Goal: Task Accomplishment & Management: Use online tool/utility

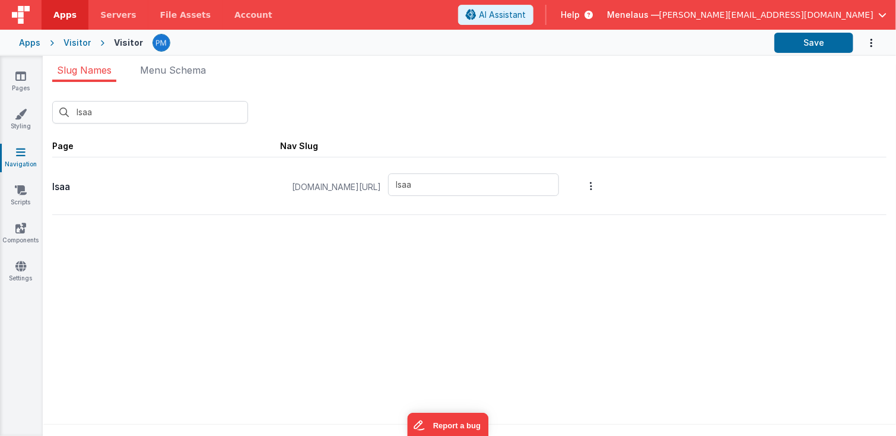
scroll to position [9, 0]
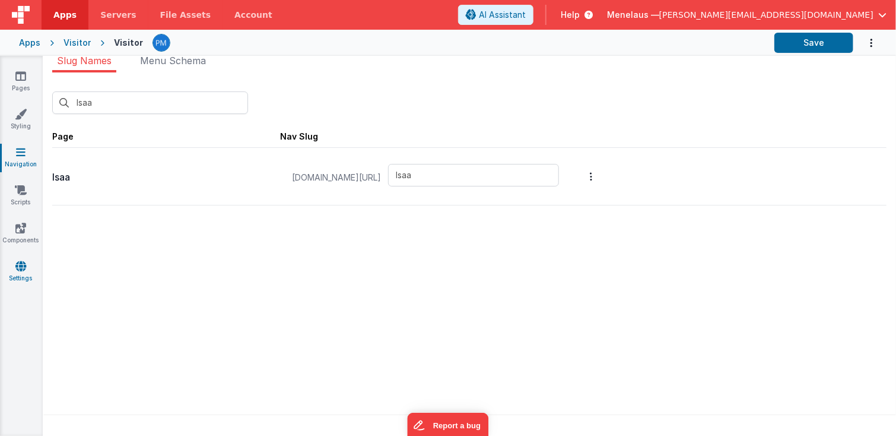
click at [21, 271] on icon at bounding box center [20, 266] width 11 height 12
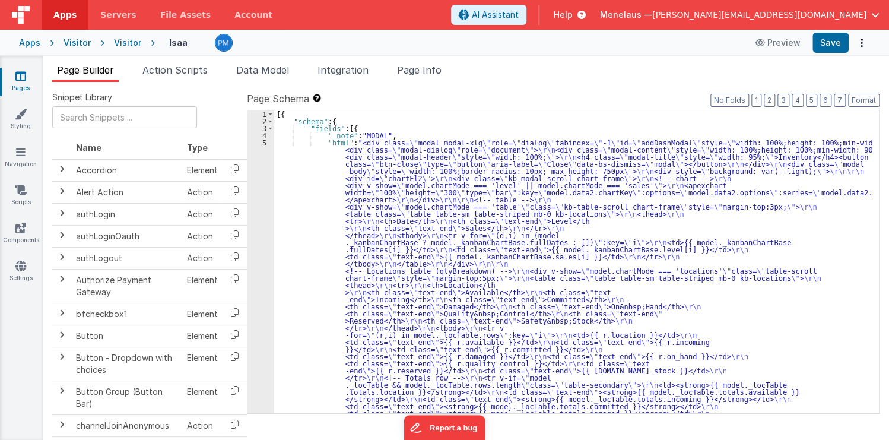
type textarea "2.98 Lsa8 ? - >2.87 Lsa9 - try Dom performance CSS classes 2.95 - fast kbshow A…"
click at [416, 69] on span "Page Info" at bounding box center [419, 70] width 45 height 12
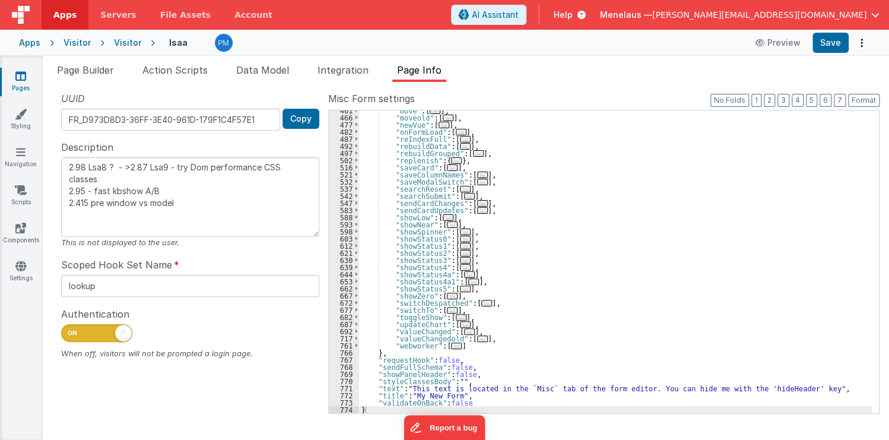
scroll to position [366, 0]
click at [460, 287] on span "..." at bounding box center [465, 289] width 11 height 7
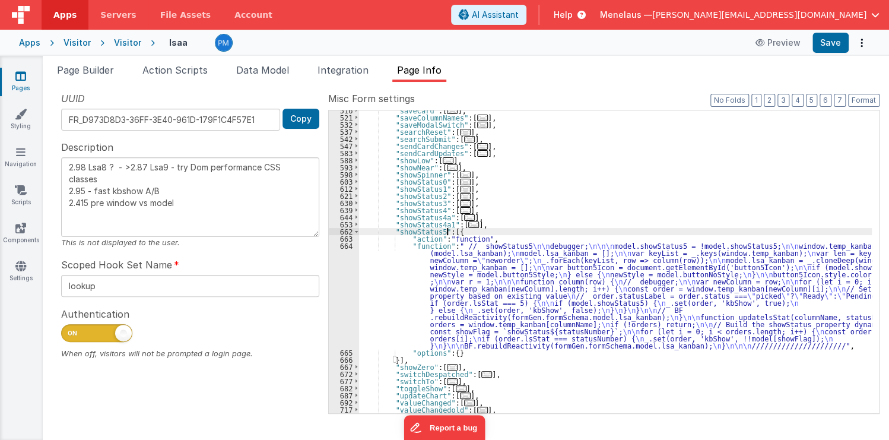
scroll to position [424, 0]
click at [487, 292] on div ""saveCard" : [ ... ] , "saveColumnNames" : [ ... ] , "saveModalSwitch" : [ ... …" at bounding box center [615, 265] width 513 height 317
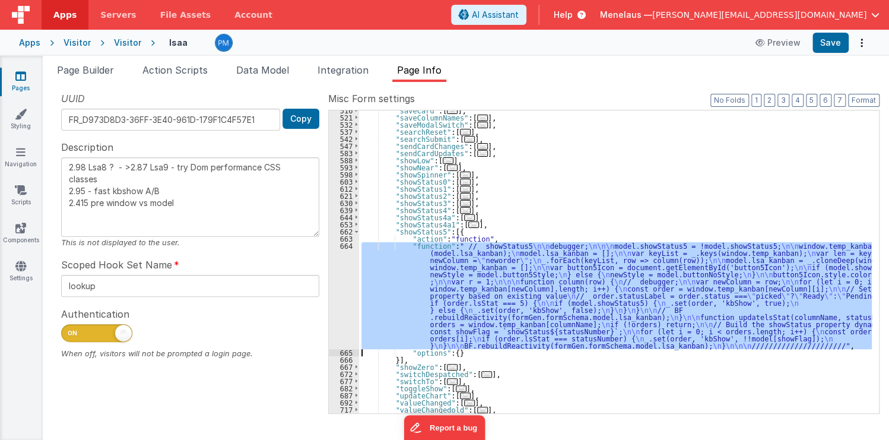
click at [346, 292] on div "664" at bounding box center [344, 295] width 30 height 107
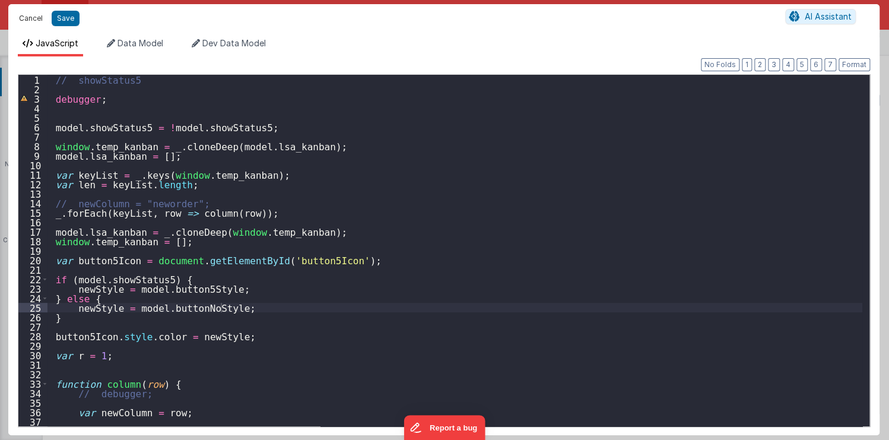
click at [35, 17] on button "Cancel" at bounding box center [31, 18] width 36 height 17
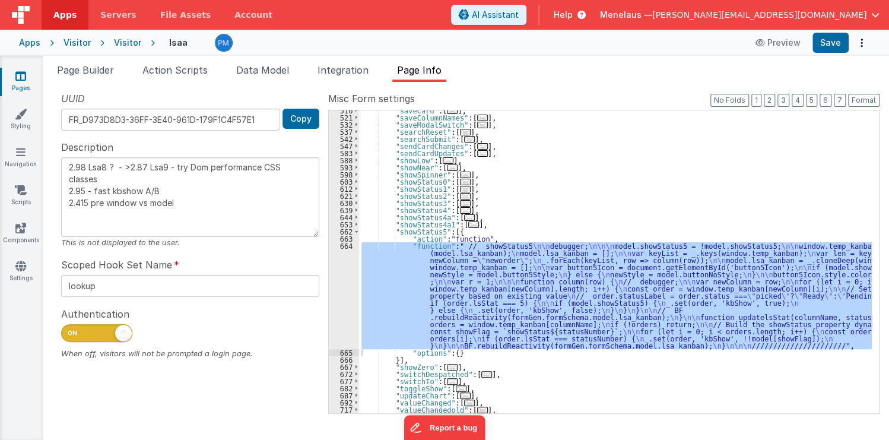
click at [460, 180] on span "..." at bounding box center [465, 182] width 11 height 7
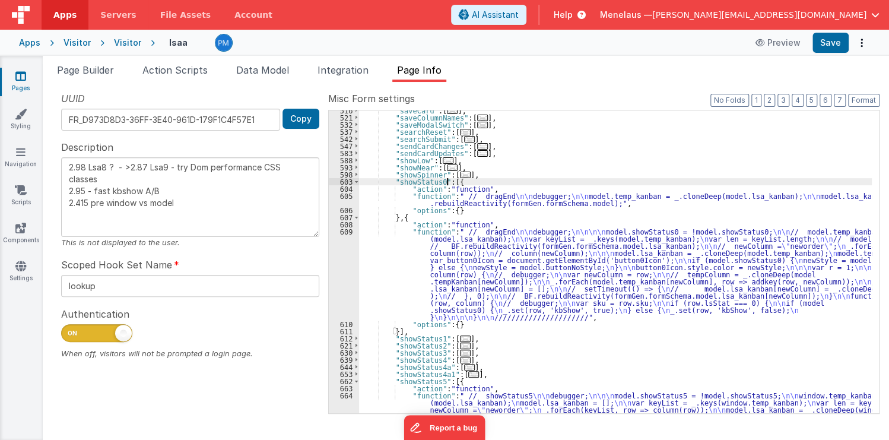
click at [544, 270] on div ""saveCard" : [ ... ] , "saveColumnNames" : [ ... ] , "saveModalSwitch" : [ ... …" at bounding box center [615, 315] width 513 height 417
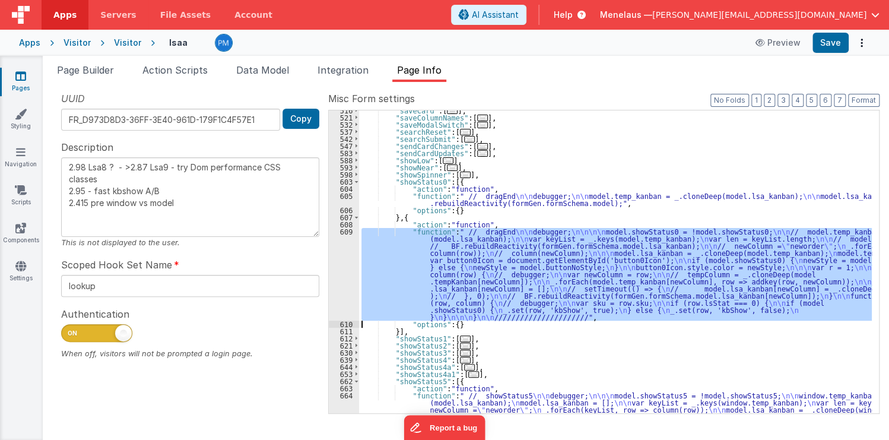
click at [347, 274] on div "609" at bounding box center [344, 274] width 30 height 93
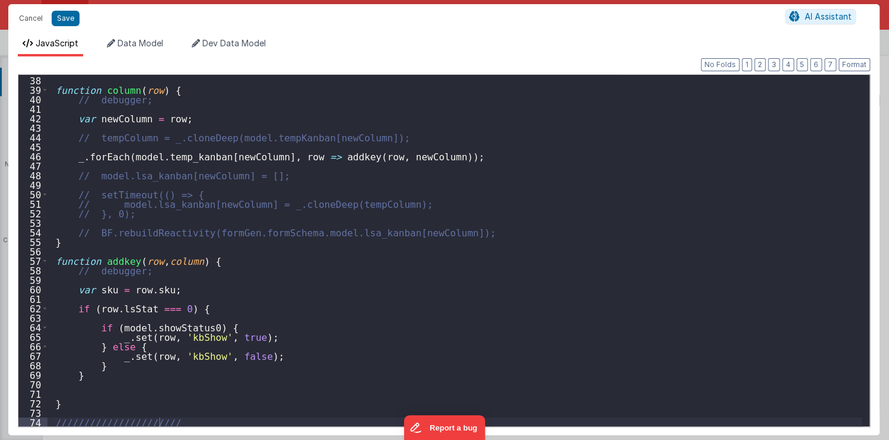
scroll to position [208, 0]
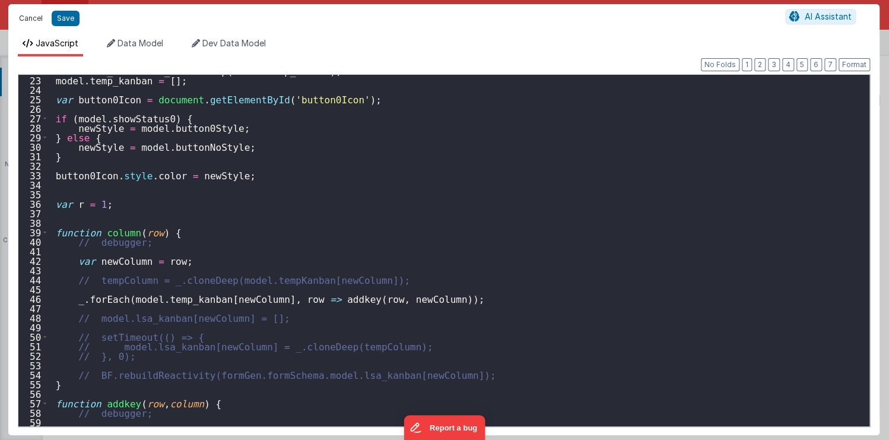
click at [38, 17] on button "Cancel" at bounding box center [31, 18] width 36 height 17
